Goal: Task Accomplishment & Management: Manage account settings

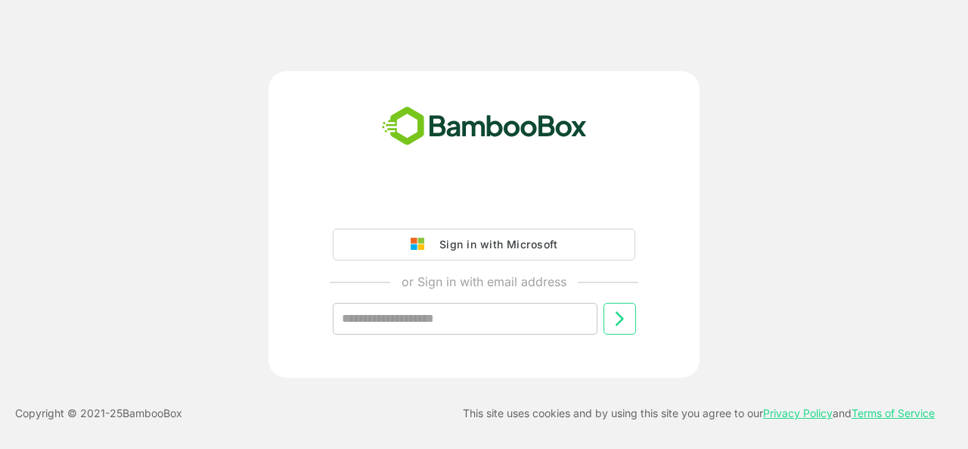
click at [498, 310] on input "text" at bounding box center [465, 319] width 265 height 32
click at [438, 311] on input "text" at bounding box center [465, 319] width 265 height 32
click at [424, 319] on input "text" at bounding box center [465, 319] width 265 height 32
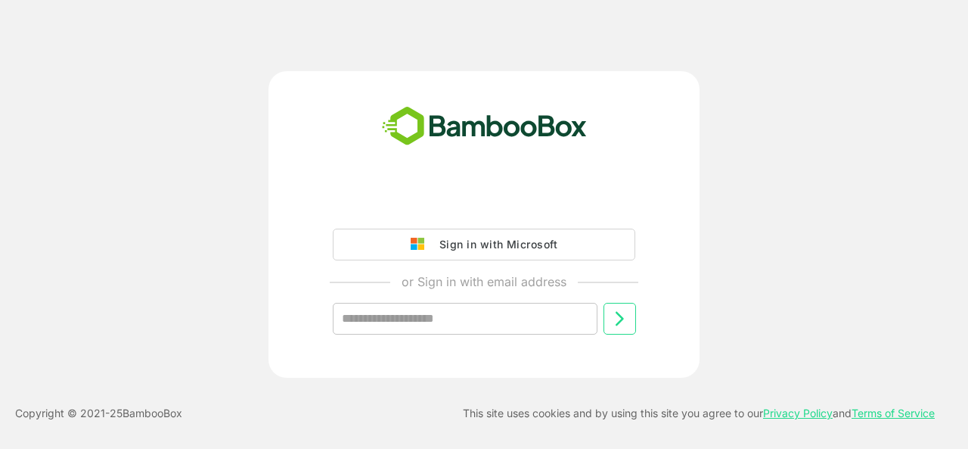
click at [424, 319] on input "text" at bounding box center [465, 319] width 265 height 32
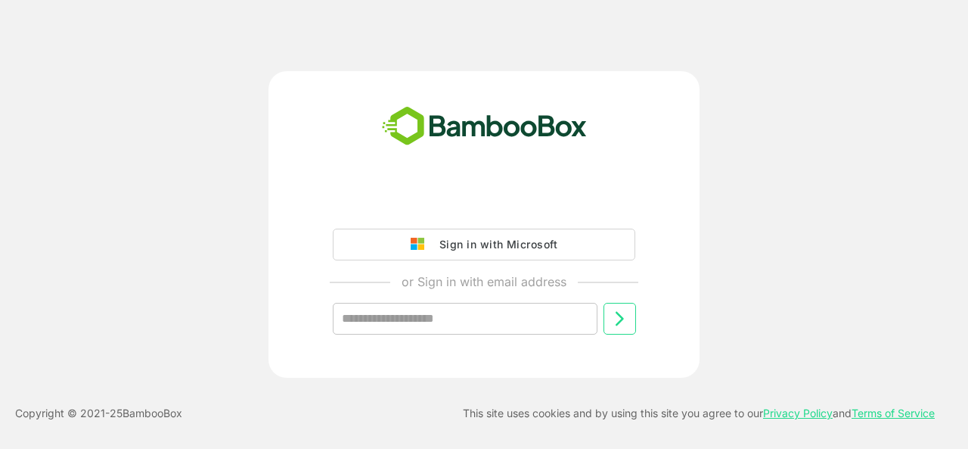
click at [424, 319] on input "text" at bounding box center [465, 319] width 265 height 32
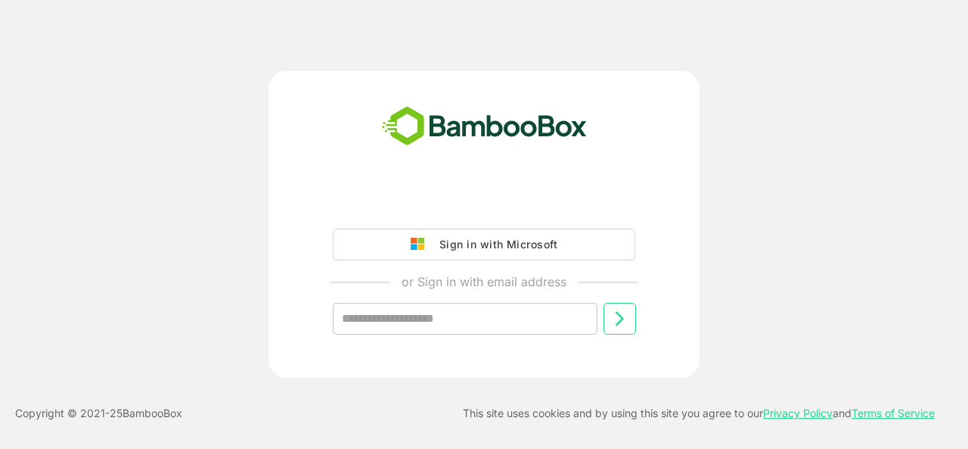
click at [424, 319] on input "text" at bounding box center [465, 319] width 265 height 32
click at [421, 319] on input "text" at bounding box center [465, 319] width 265 height 32
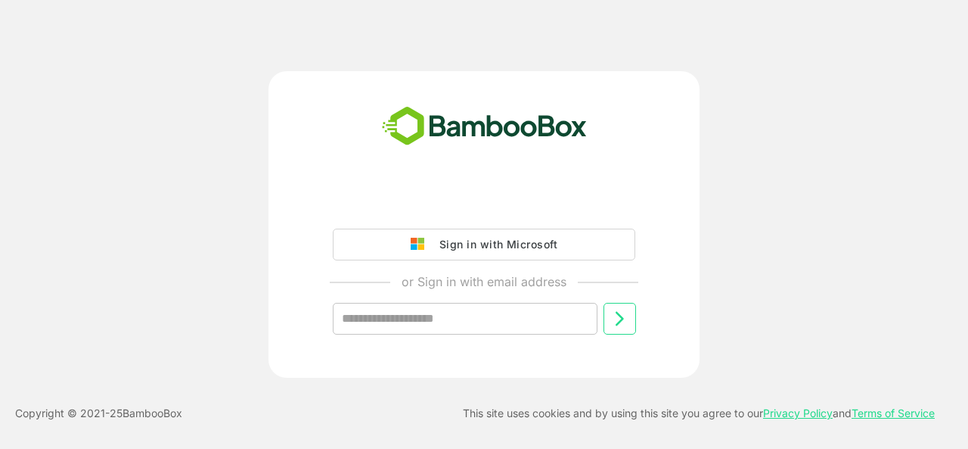
click at [421, 319] on input "text" at bounding box center [465, 319] width 265 height 32
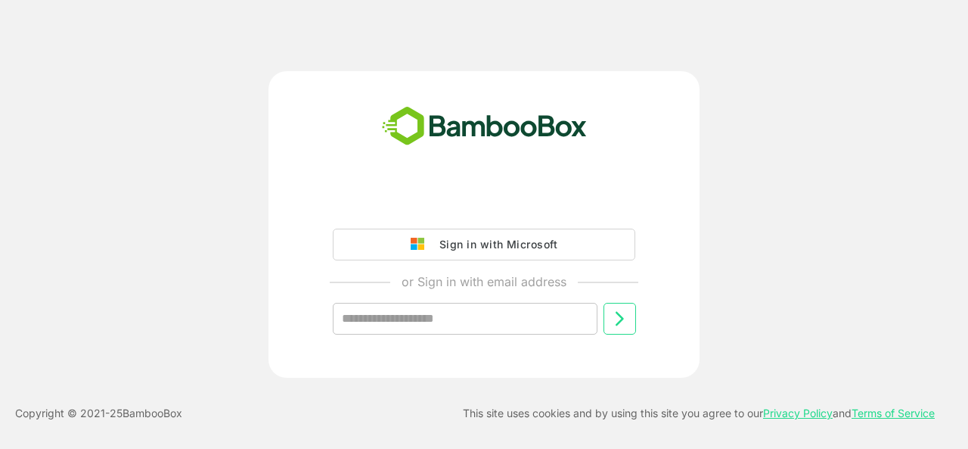
click at [421, 319] on input "text" at bounding box center [465, 319] width 265 height 32
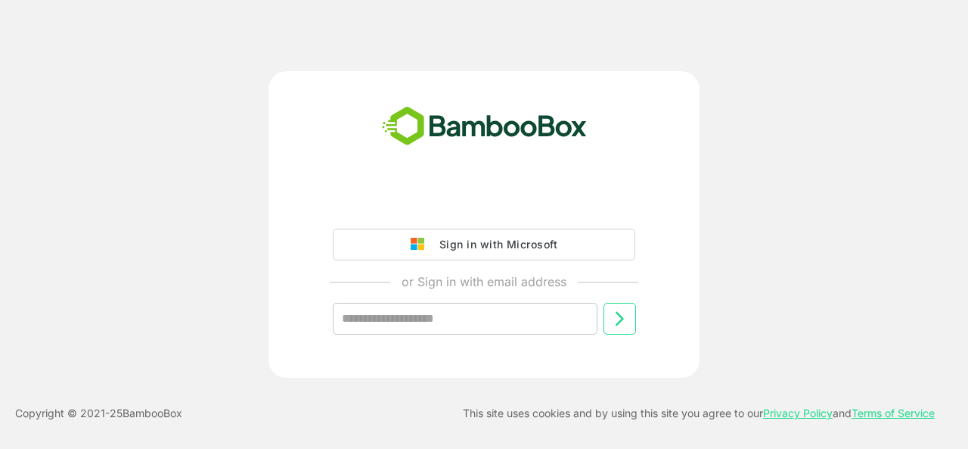
click at [421, 319] on input "text" at bounding box center [465, 319] width 265 height 32
click at [784, 331] on div "Sign in with Microsoft or Sign in with email address ​" at bounding box center [484, 224] width 775 height 306
click at [368, 314] on input "text" at bounding box center [465, 319] width 265 height 32
type input "**********"
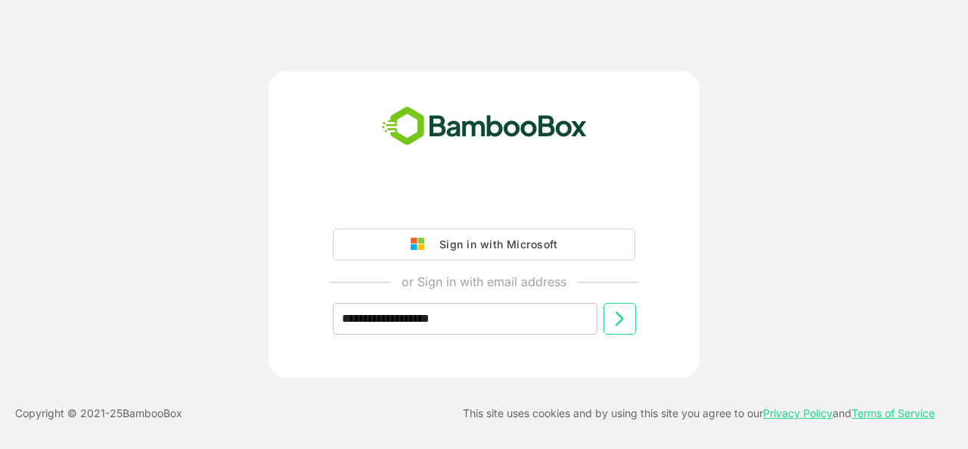
click at [608, 325] on button at bounding box center [620, 319] width 33 height 32
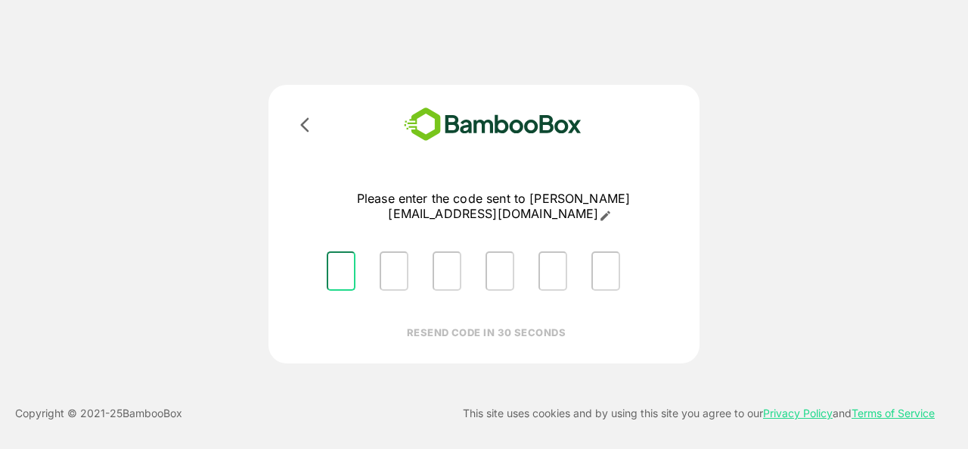
click at [344, 269] on input "Please enter OTP character 1" at bounding box center [341, 270] width 29 height 39
type input "*"
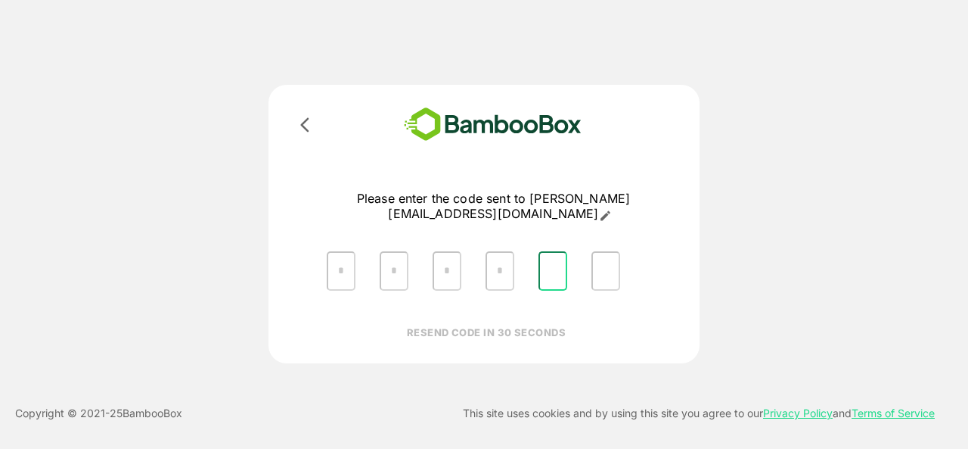
type input "*"
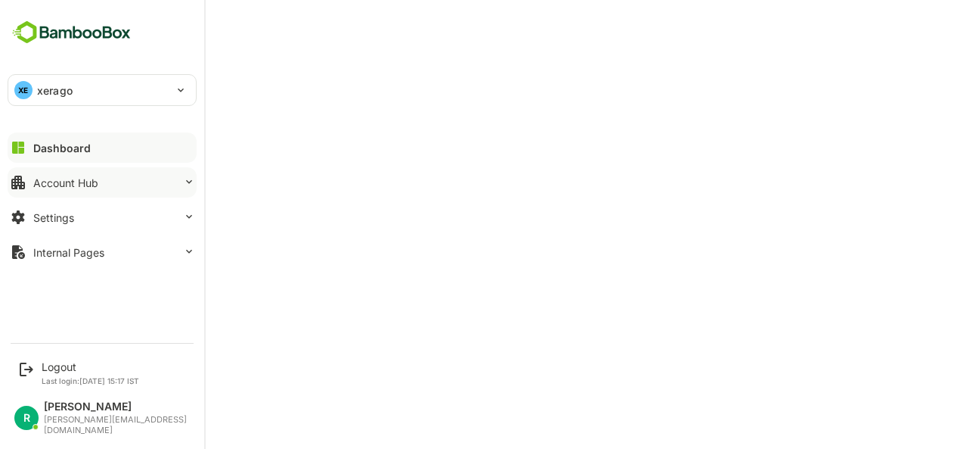
click at [88, 176] on div "Account Hub" at bounding box center [65, 182] width 65 height 13
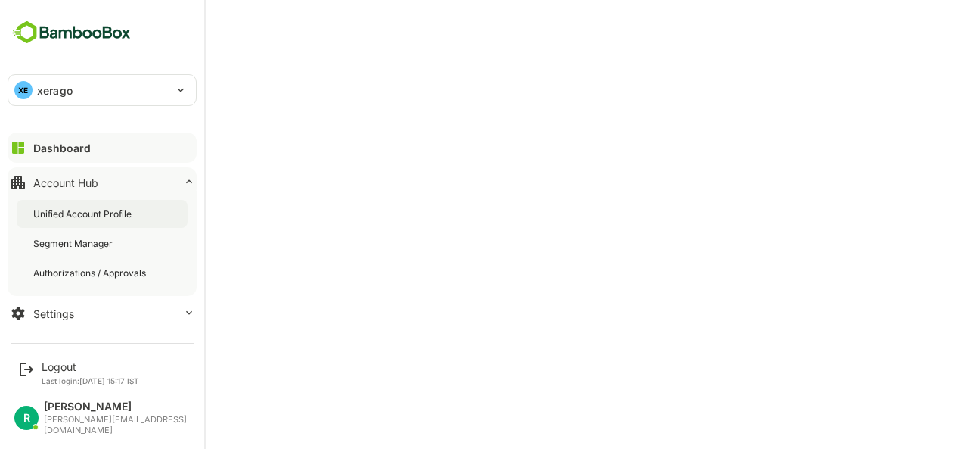
click at [83, 211] on div "Unified Account Profile" at bounding box center [83, 213] width 101 height 13
click at [83, 211] on div "Unified Account Profile" at bounding box center [85, 213] width 104 height 13
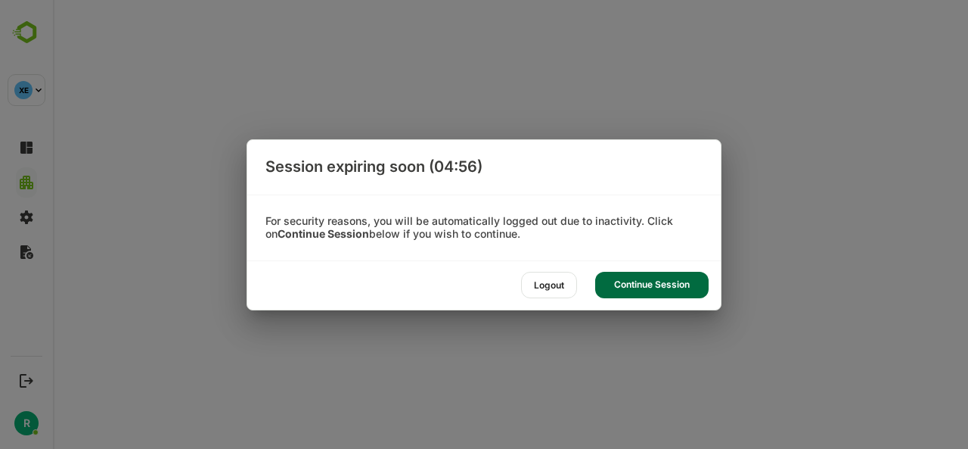
click at [648, 285] on div "Continue Session" at bounding box center [651, 285] width 113 height 26
